Goal: Information Seeking & Learning: Learn about a topic

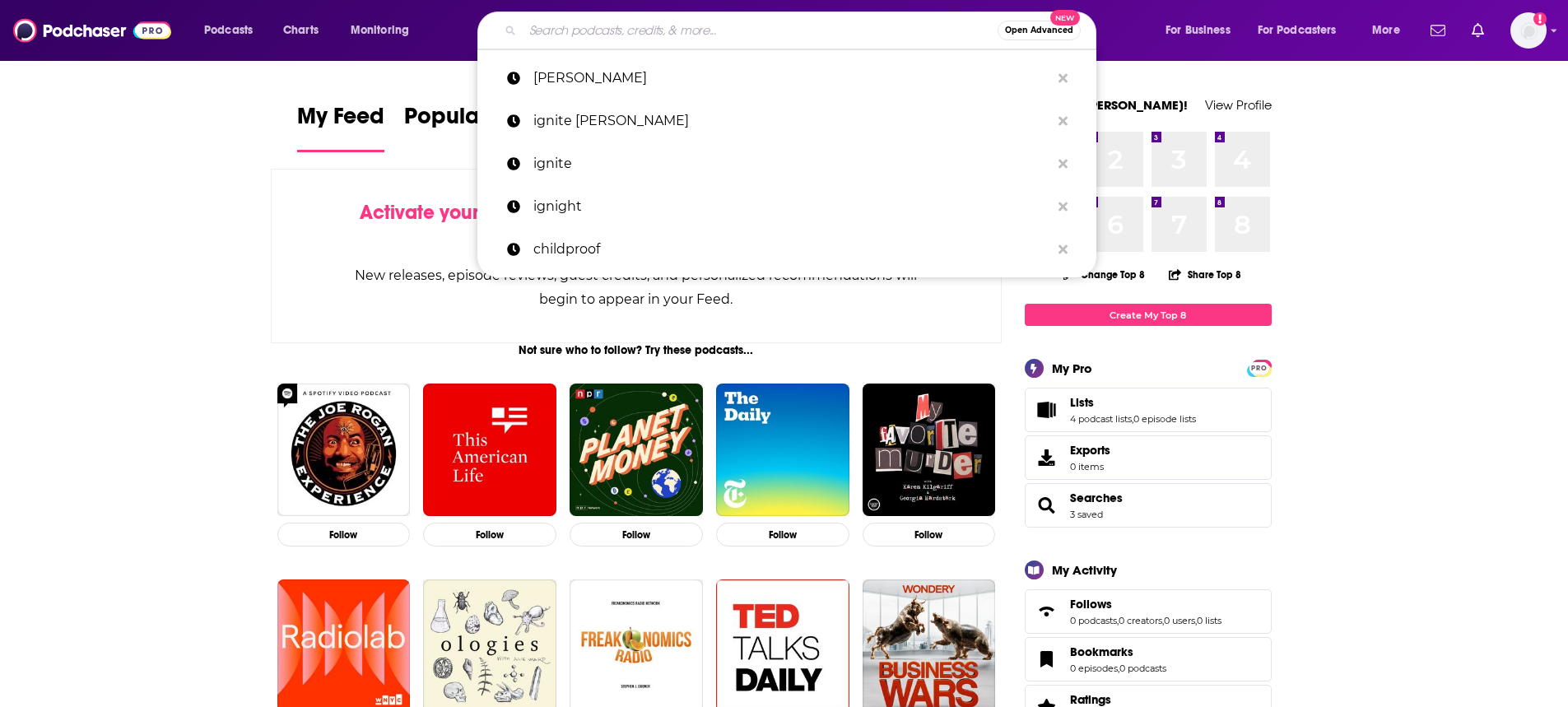
click at [840, 30] on input "Search podcasts, credits, & more..." at bounding box center [760, 31] width 475 height 27
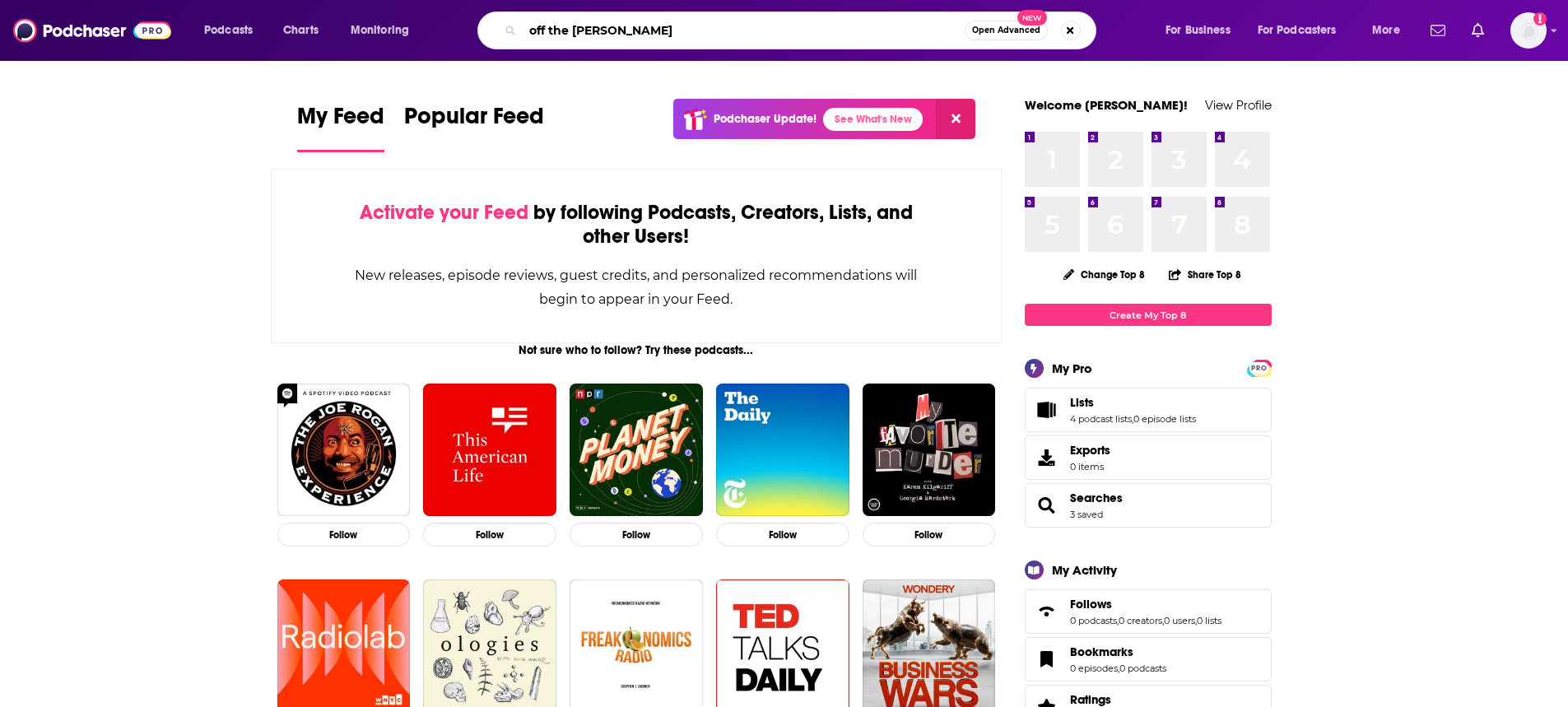
type input "off the [PERSON_NAME]"
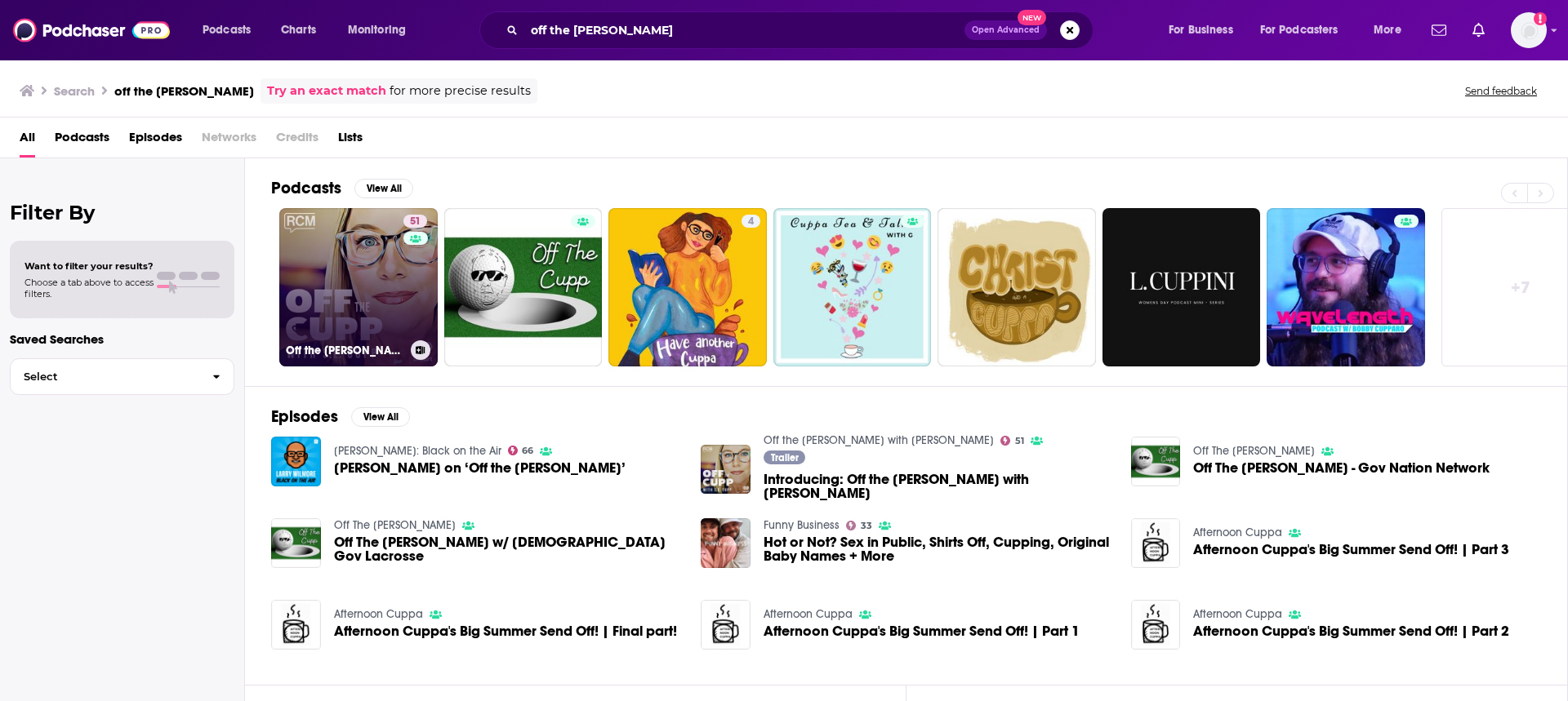
click at [330, 277] on link "51 Off the [PERSON_NAME] with [PERSON_NAME]" at bounding box center [358, 287] width 158 height 158
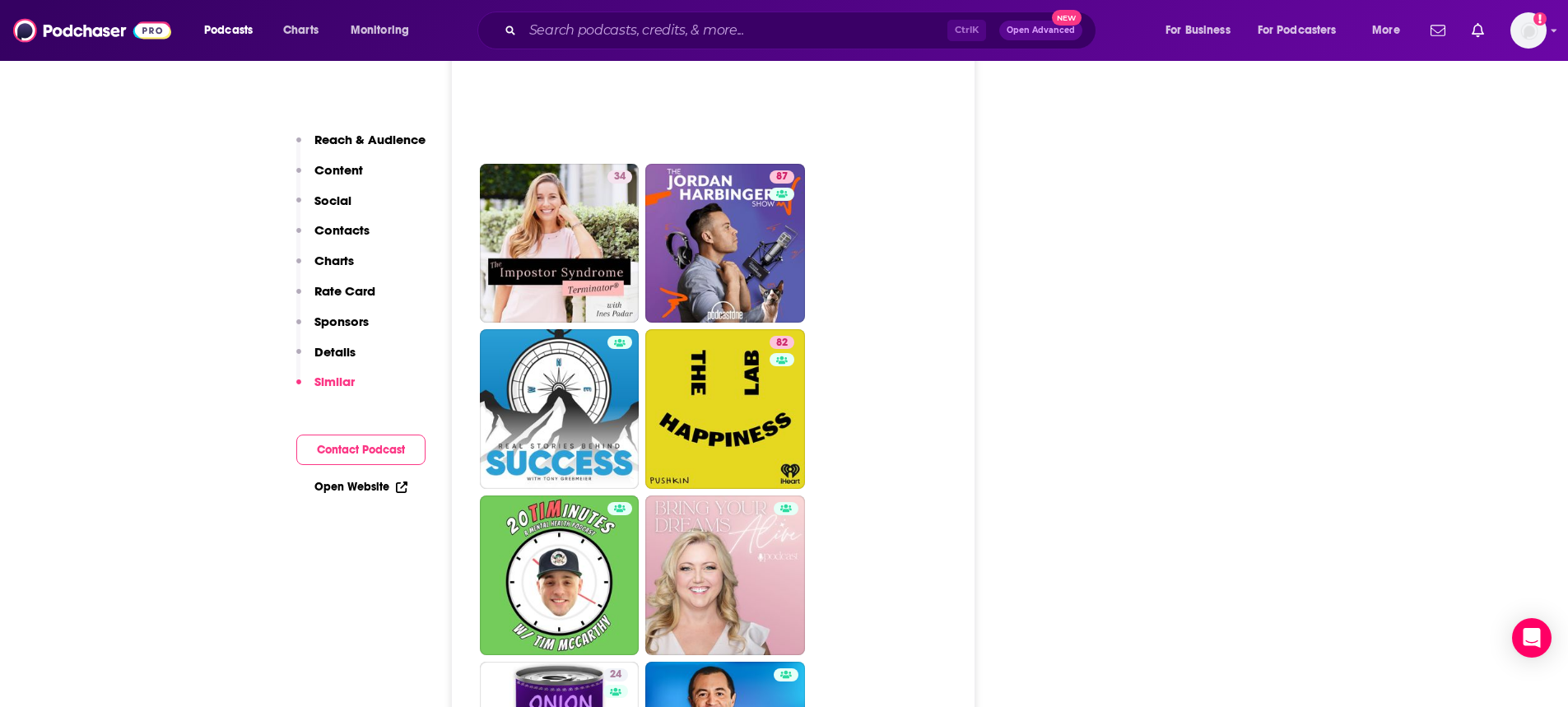
scroll to position [5187, 0]
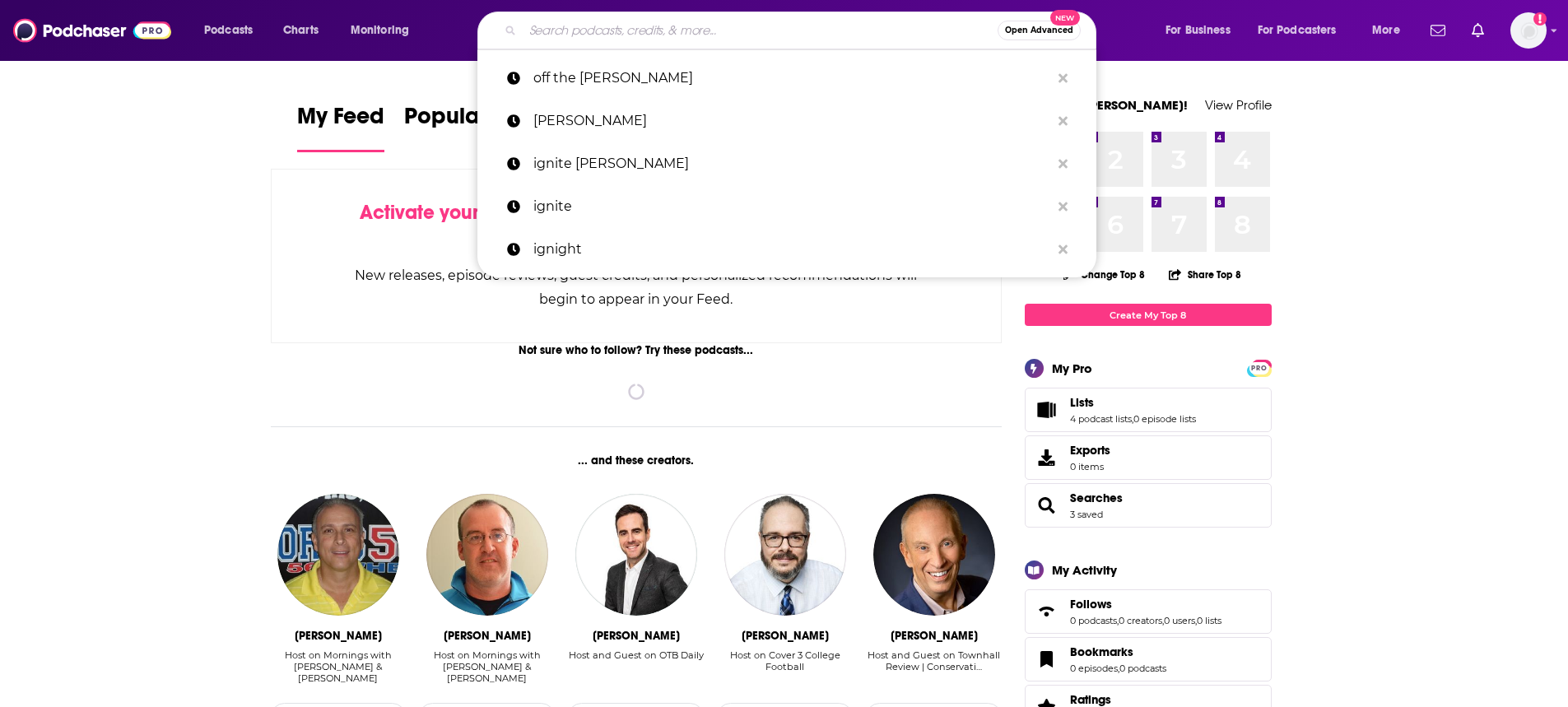
click at [894, 37] on input "Search podcasts, credits, & more..." at bounding box center [760, 31] width 475 height 27
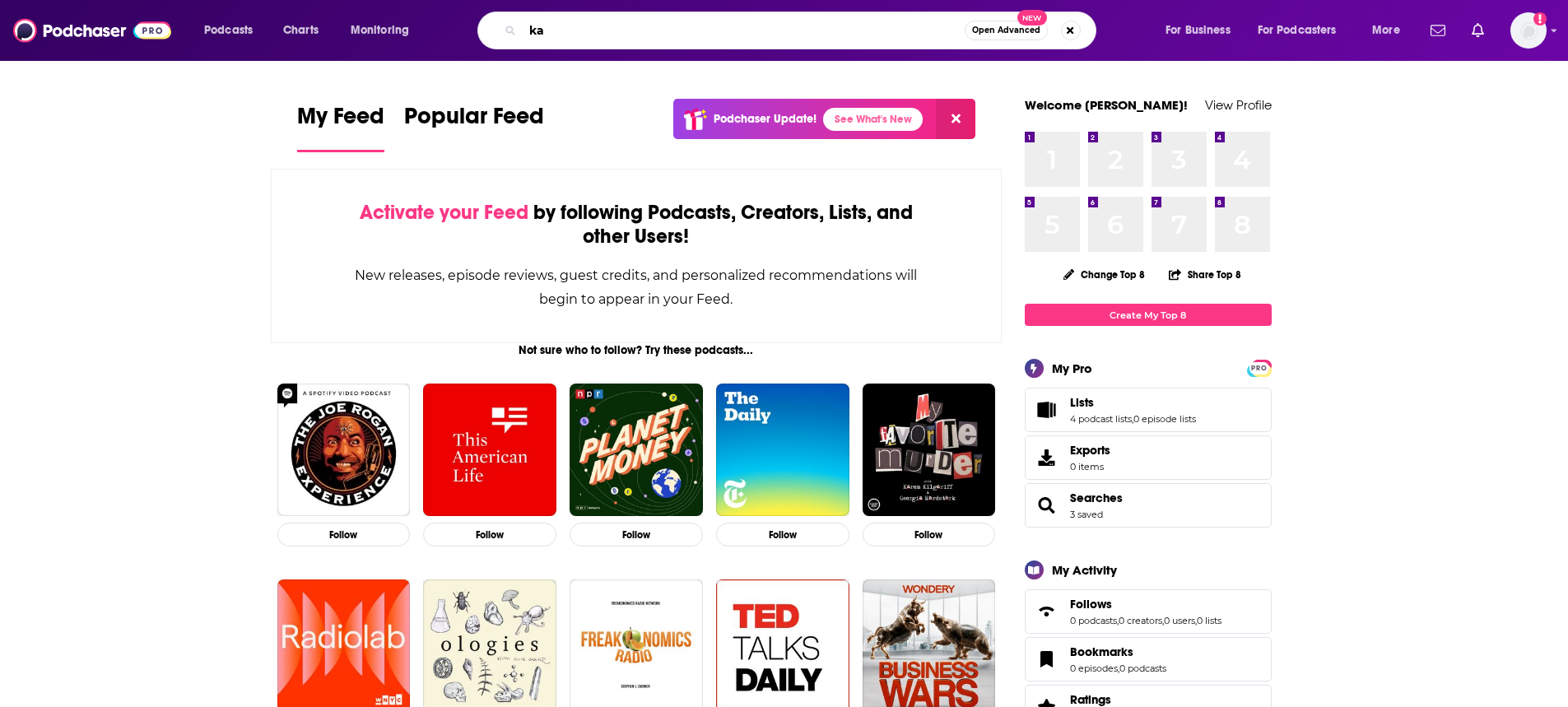
type input "k"
type input "katie couric"
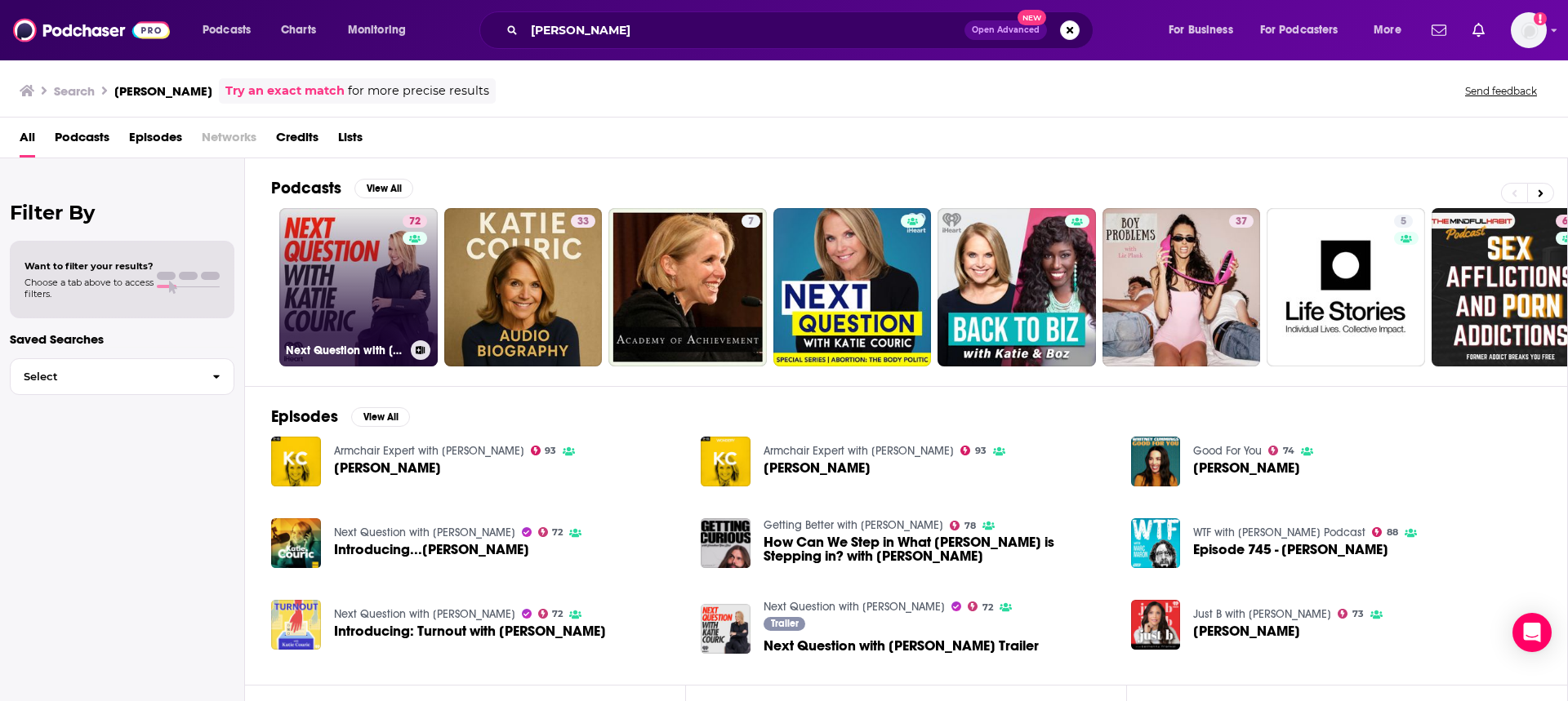
click at [364, 275] on link "72 Next Question with Katie Couric" at bounding box center [358, 287] width 158 height 158
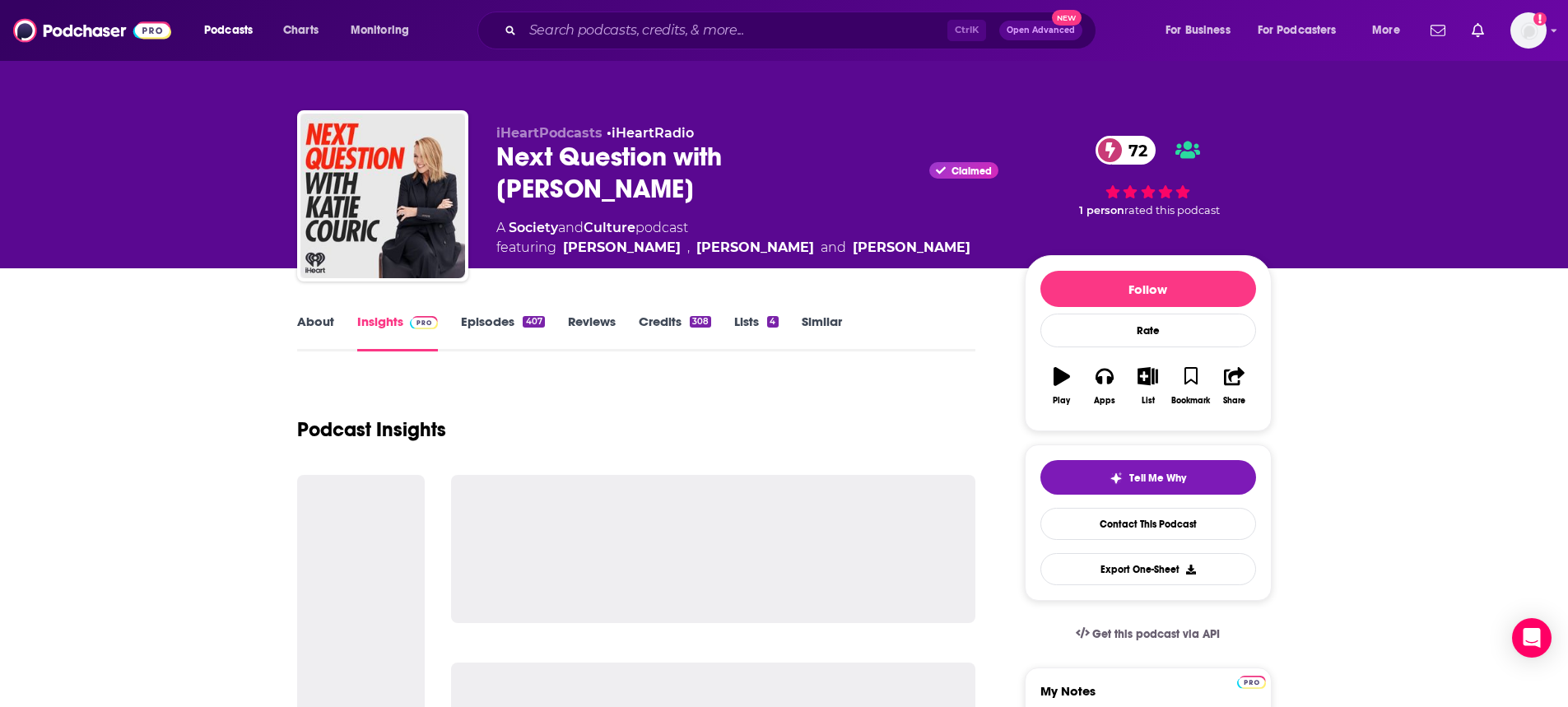
click at [821, 334] on link "Similar" at bounding box center [821, 333] width 41 height 38
